Goal: Find contact information: Find contact information

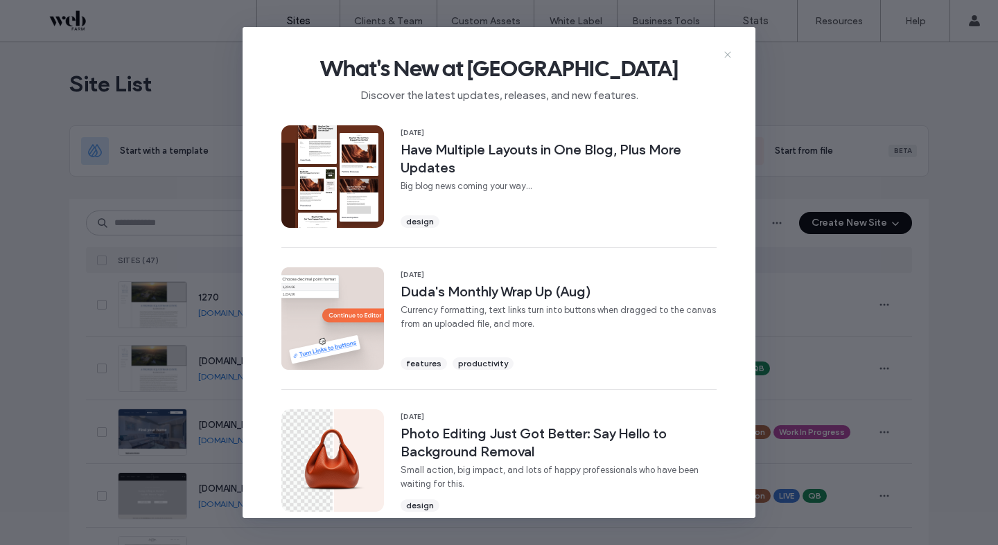
click at [724, 57] on icon at bounding box center [727, 54] width 11 height 11
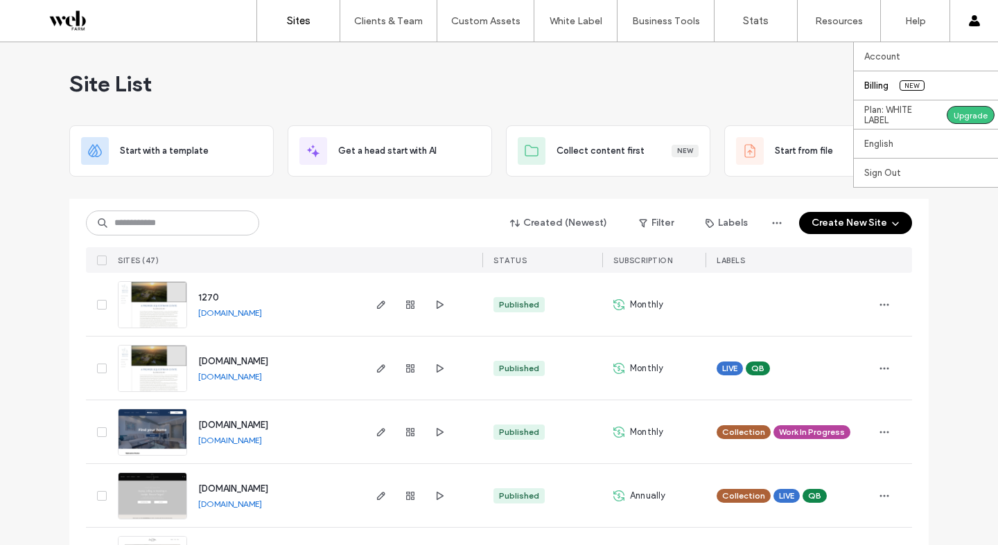
click at [927, 76] on link "Billing New" at bounding box center [931, 85] width 134 height 28
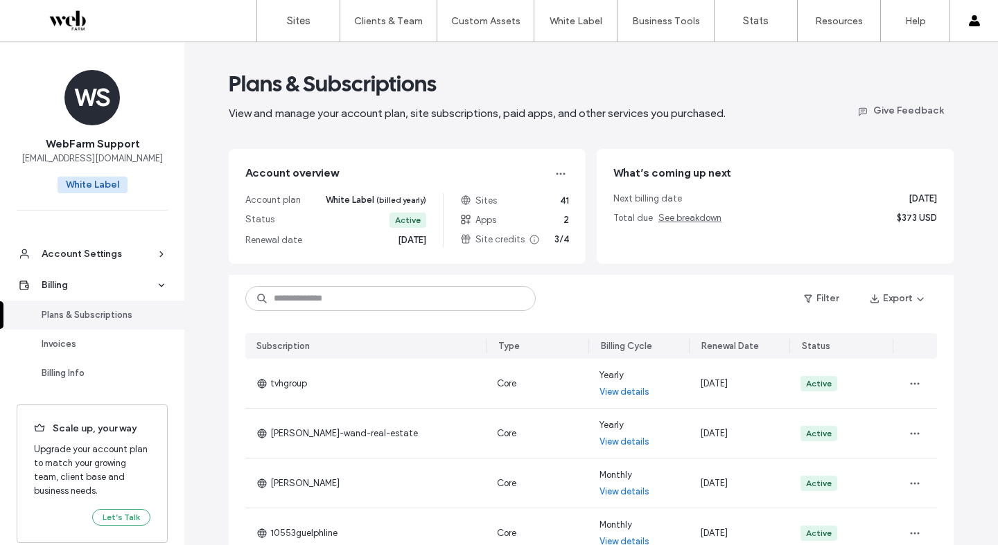
scroll to position [8, 0]
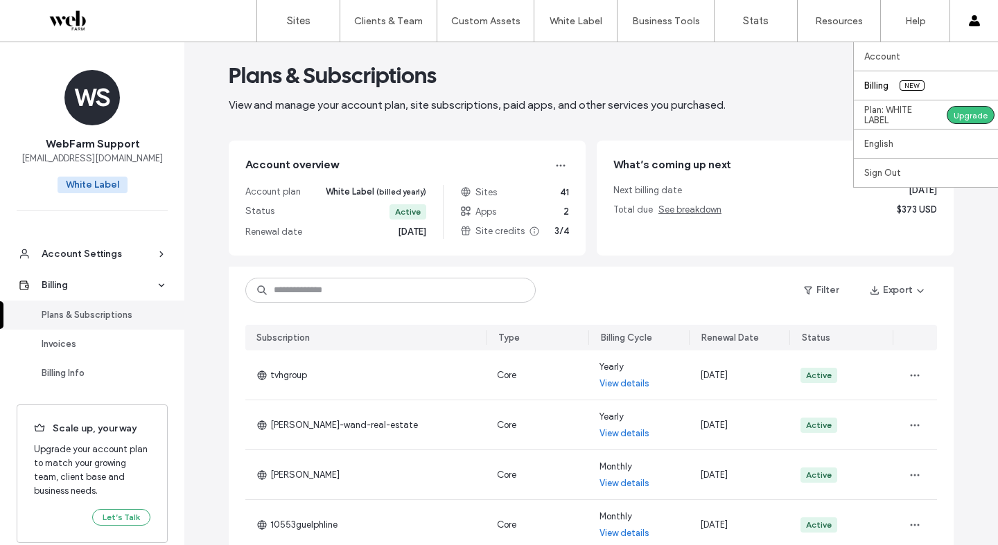
click at [966, 17] on div "Account Billing New Plan: WHITE LABEL Upgrade English Español ([GEOGRAPHIC_DATA…" at bounding box center [974, 21] width 49 height 42
click at [934, 46] on link "Account" at bounding box center [931, 56] width 134 height 28
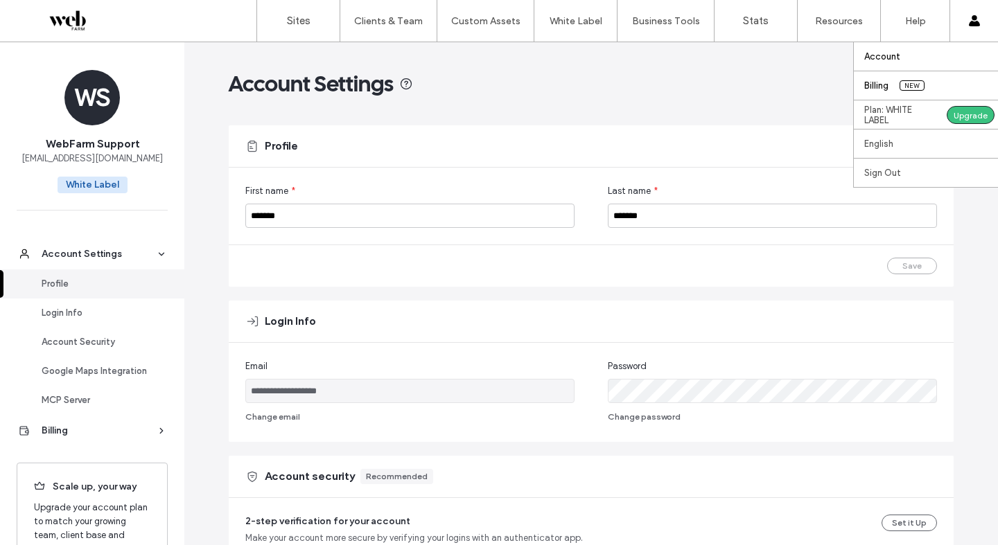
click at [900, 76] on link "Billing New" at bounding box center [931, 85] width 134 height 28
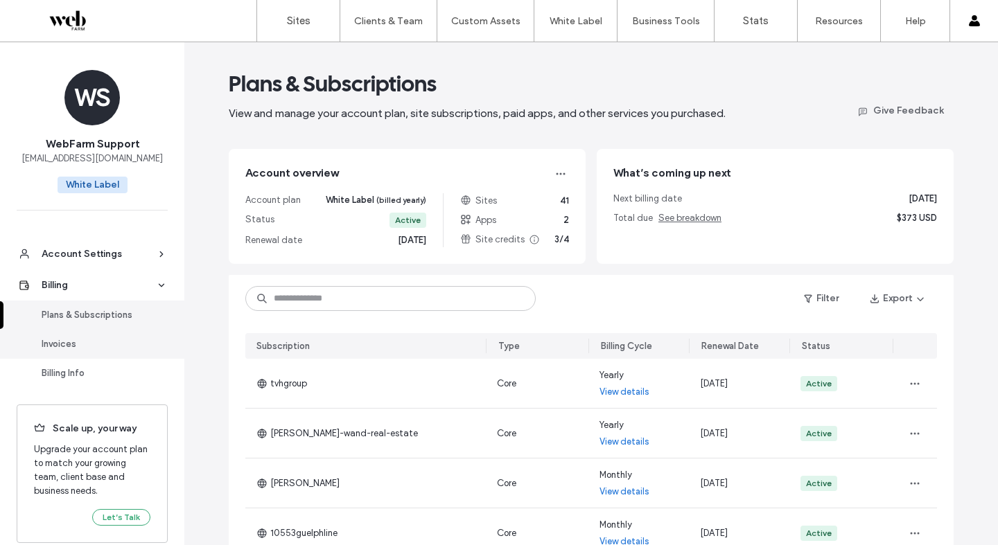
click at [137, 334] on link "Invoices" at bounding box center [92, 344] width 184 height 29
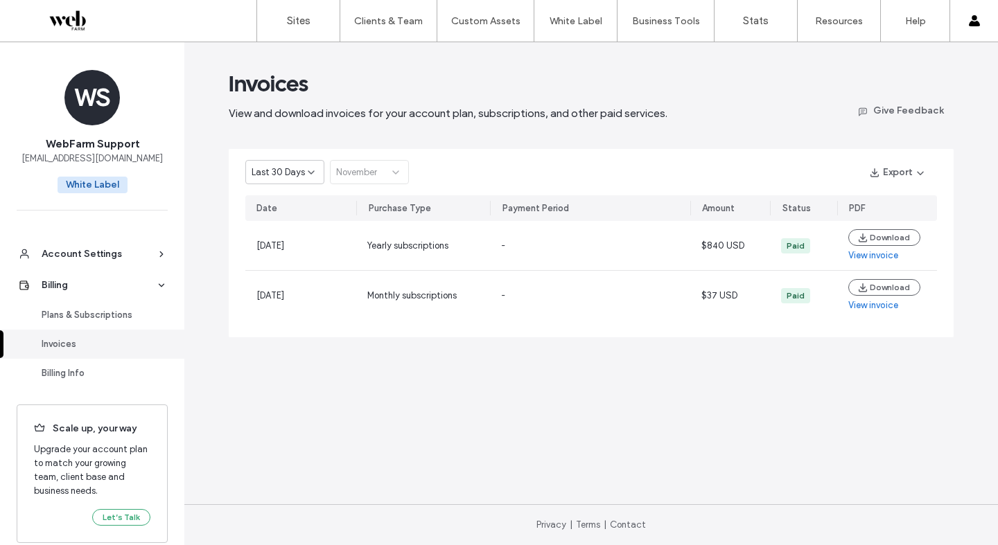
click at [266, 168] on span "Last 30 Days" at bounding box center [278, 173] width 53 height 14
click at [272, 222] on span "Current Year" at bounding box center [277, 221] width 51 height 14
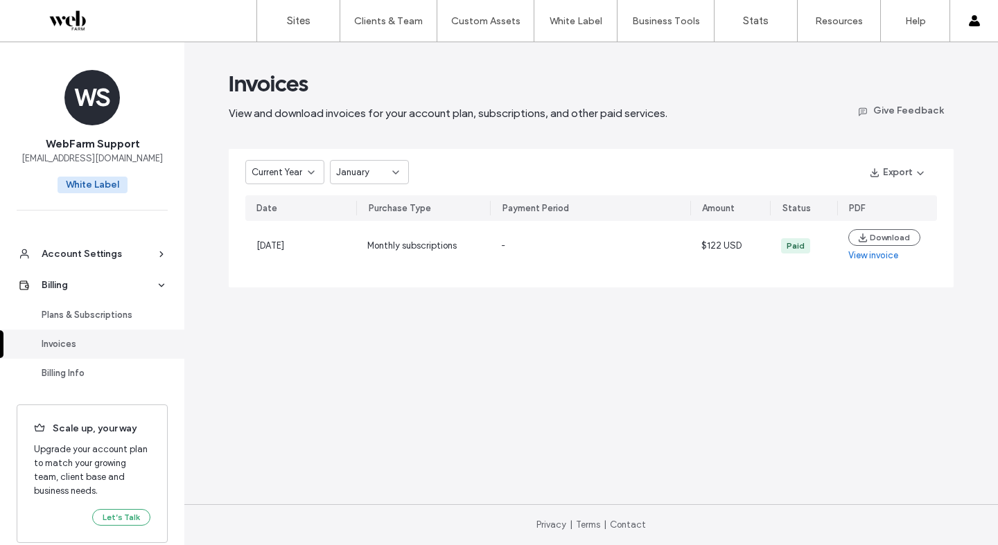
click at [357, 177] on span "January" at bounding box center [352, 173] width 33 height 14
click at [365, 295] on span "August" at bounding box center [350, 294] width 29 height 14
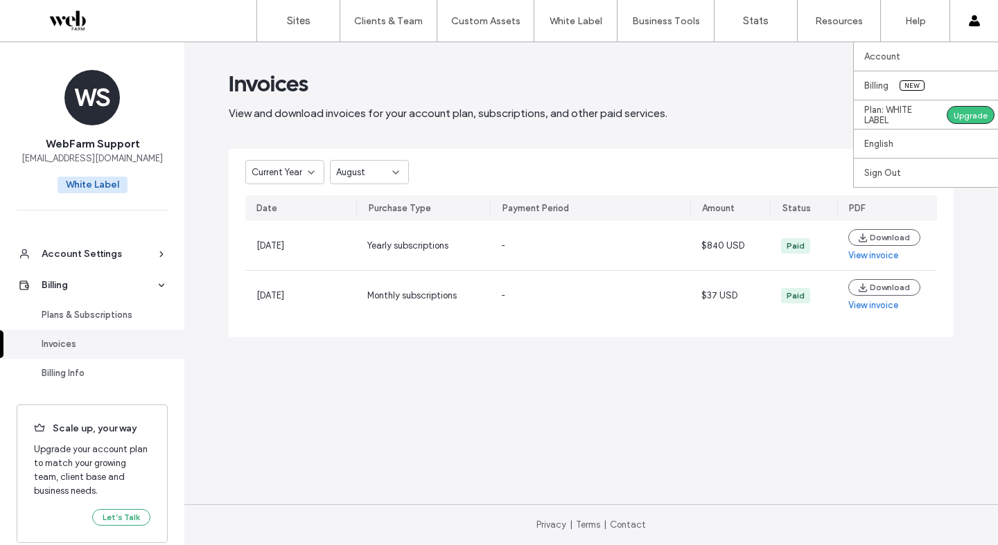
click at [969, 23] on icon at bounding box center [974, 20] width 11 height 11
click at [952, 52] on link "Account" at bounding box center [931, 56] width 134 height 28
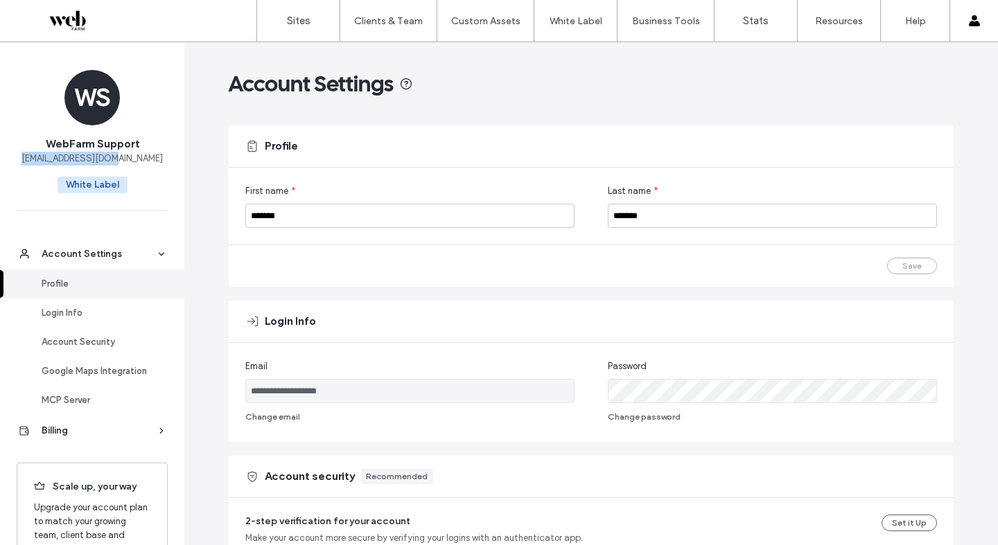
drag, startPoint x: 138, startPoint y: 160, endPoint x: 35, endPoint y: 155, distance: 103.4
click at [35, 155] on div "WS WebFarm Support [EMAIL_ADDRESS][DOMAIN_NAME] White Label" at bounding box center [92, 134] width 184 height 185
click at [145, 163] on div "WS WebFarm Support [EMAIL_ADDRESS][DOMAIN_NAME] White Label" at bounding box center [92, 134] width 184 height 185
drag, startPoint x: 146, startPoint y: 160, endPoint x: 37, endPoint y: 156, distance: 108.2
click at [37, 156] on div "WS WebFarm Support [EMAIL_ADDRESS][DOMAIN_NAME] White Label" at bounding box center [92, 134] width 184 height 185
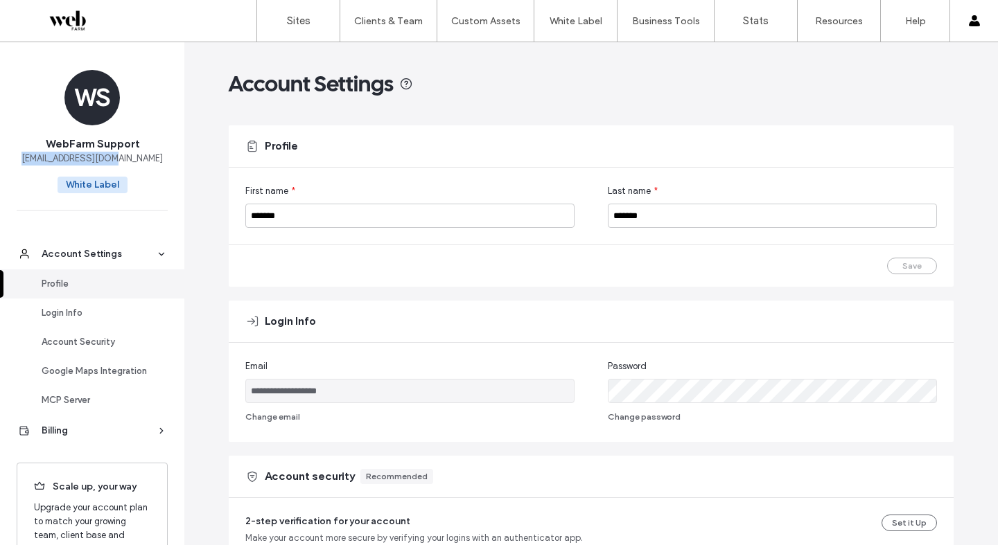
click at [148, 162] on div "WS WebFarm Support [EMAIL_ADDRESS][DOMAIN_NAME] White Label" at bounding box center [92, 134] width 184 height 185
drag, startPoint x: 150, startPoint y: 159, endPoint x: 132, endPoint y: 159, distance: 18.0
click at [132, 159] on div "WS WebFarm Support [EMAIL_ADDRESS][DOMAIN_NAME] White Label" at bounding box center [92, 134] width 184 height 185
copy div "[EMAIL_ADDRESS][DOMAIN_NAME]"
